Goal: Information Seeking & Learning: Learn about a topic

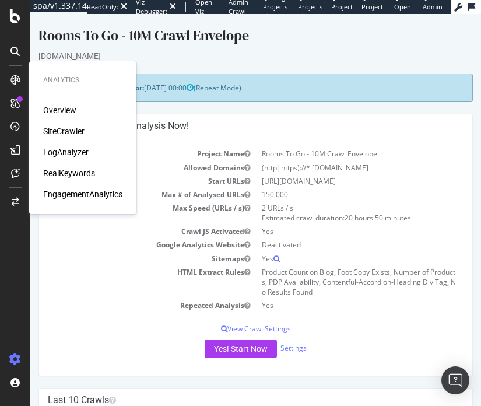
click at [58, 166] on div "Overview SiteCrawler LogAnalyzer RealKeywords EngagementAnalytics" at bounding box center [82, 152] width 79 height 96
click at [58, 170] on div "RealKeywords" at bounding box center [69, 173] width 52 height 12
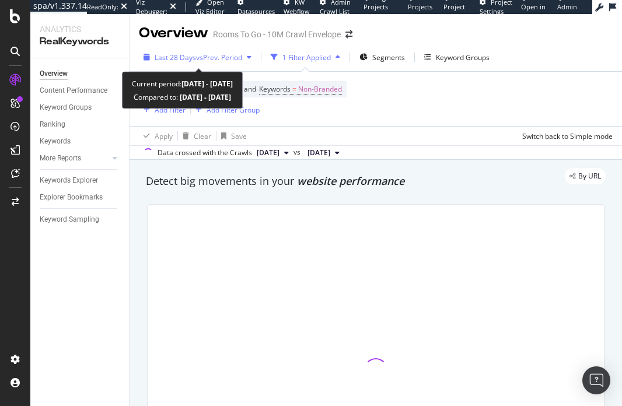
click at [228, 58] on span "vs Prev. Period" at bounding box center [219, 58] width 46 height 10
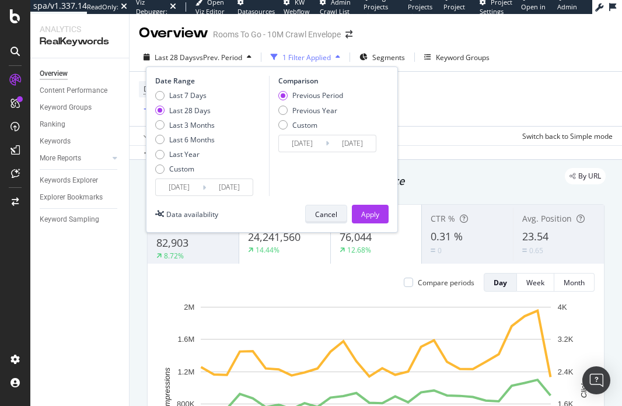
click at [330, 213] on div "Cancel" at bounding box center [326, 214] width 22 height 10
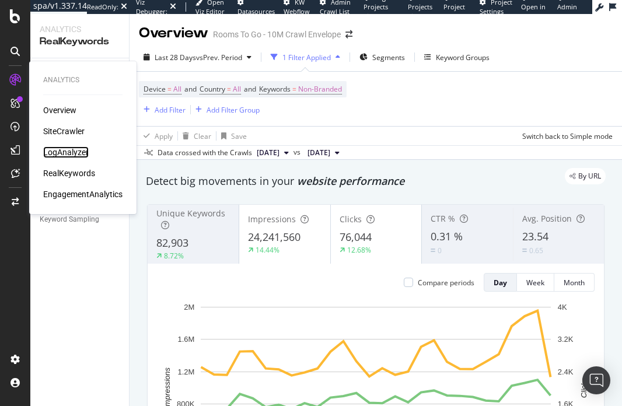
click at [62, 155] on div "LogAnalyzer" at bounding box center [66, 152] width 46 height 12
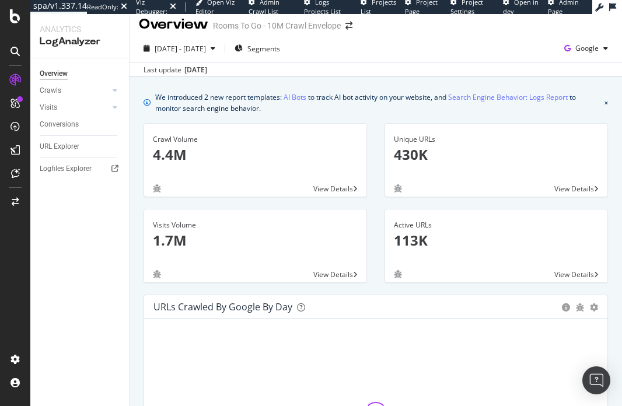
scroll to position [8, 0]
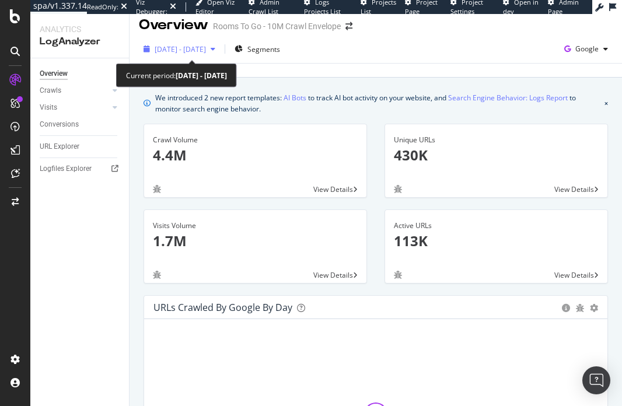
click at [206, 53] on span "[DATE] - [DATE]" at bounding box center [180, 49] width 51 height 10
